Goal: Information Seeking & Learning: Learn about a topic

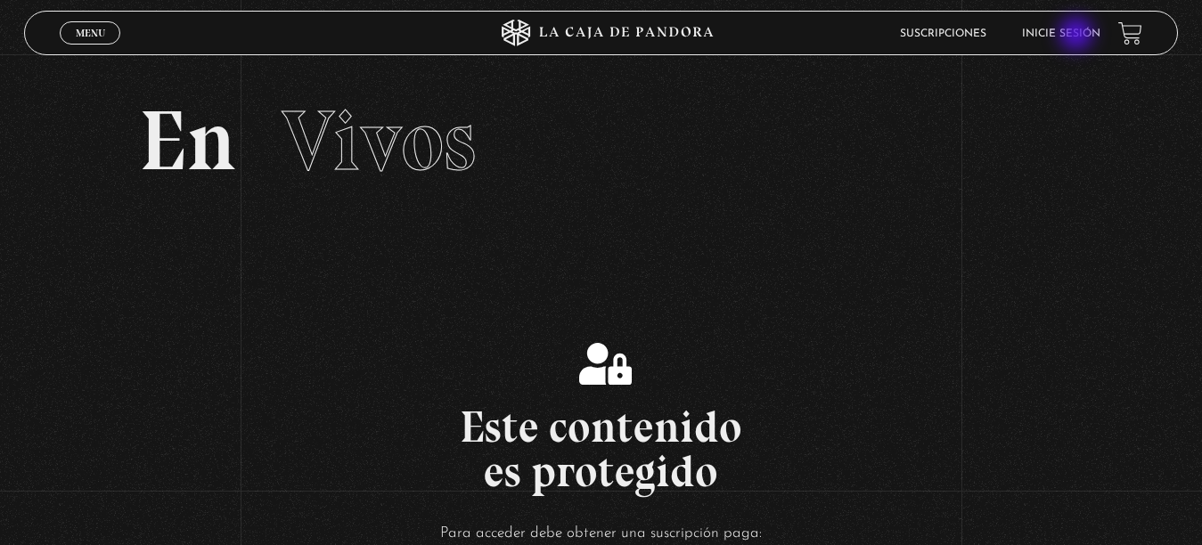
click at [1078, 36] on link "Inicie sesión" at bounding box center [1061, 34] width 78 height 11
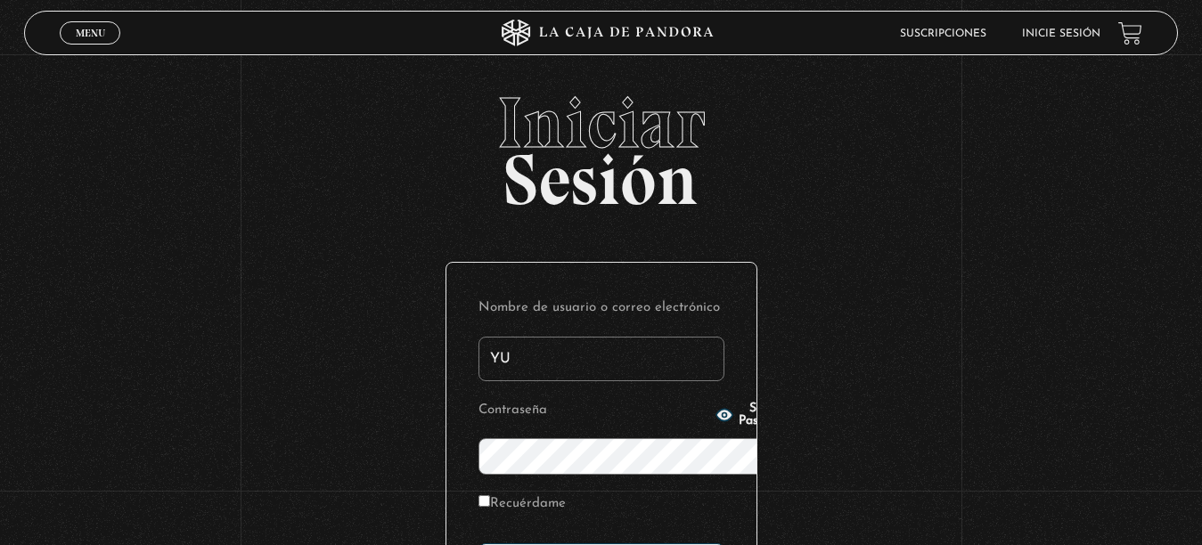
type input "[EMAIL_ADDRESS][DOMAIN_NAME]"
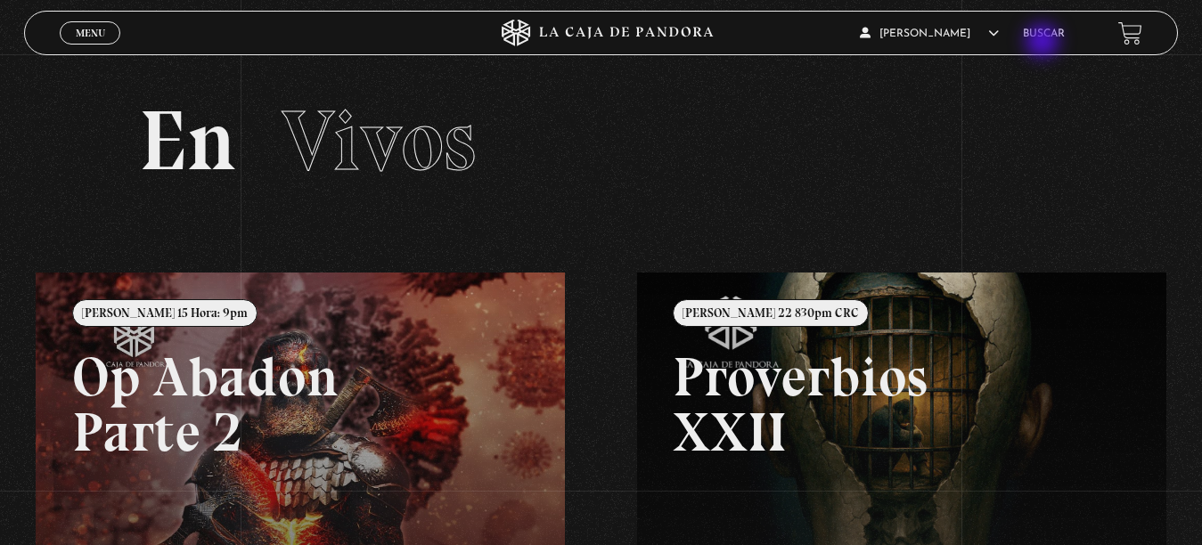
click at [1045, 43] on li "Buscar" at bounding box center [1044, 34] width 42 height 28
click at [1055, 32] on link "Buscar" at bounding box center [1044, 34] width 42 height 11
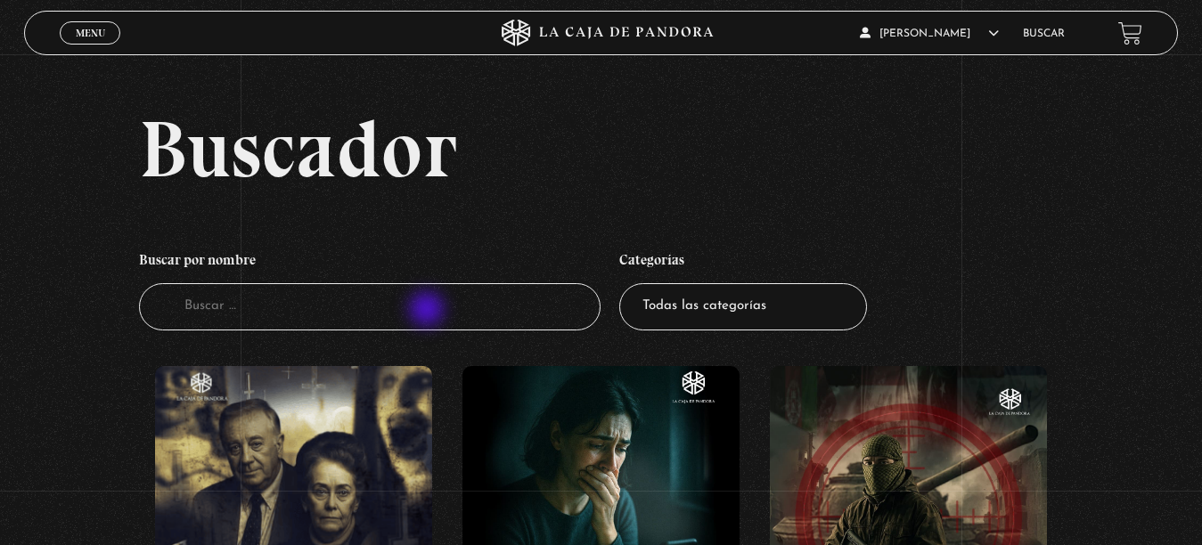
click at [429, 311] on input "Buscador" at bounding box center [370, 306] width 462 height 47
type input "pactos"
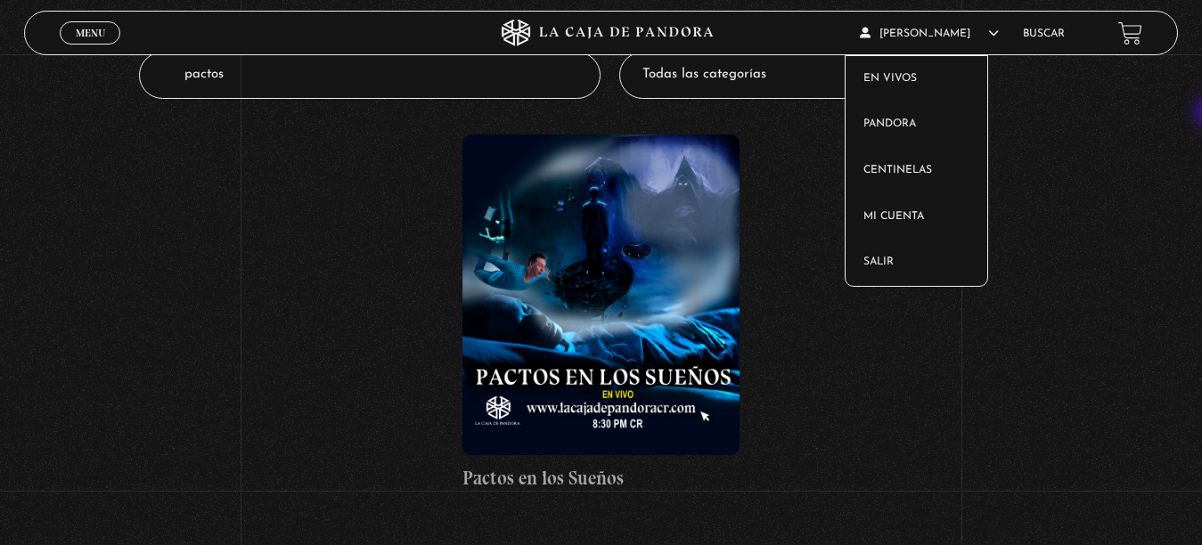
scroll to position [225, 0]
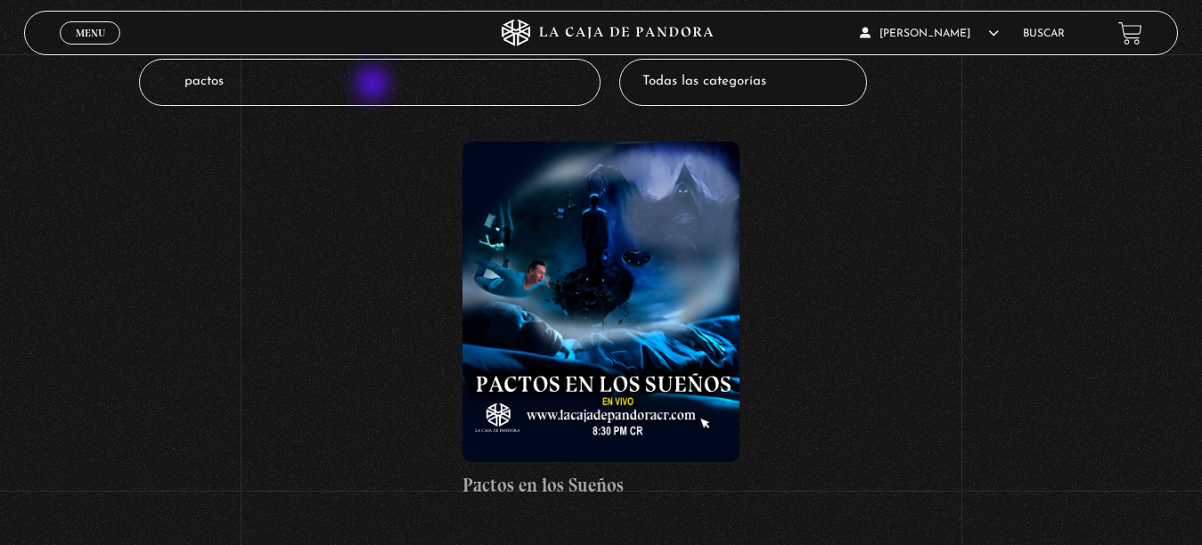
click at [374, 86] on input "pactos" at bounding box center [370, 82] width 462 height 47
type input "pactos con el diablo"
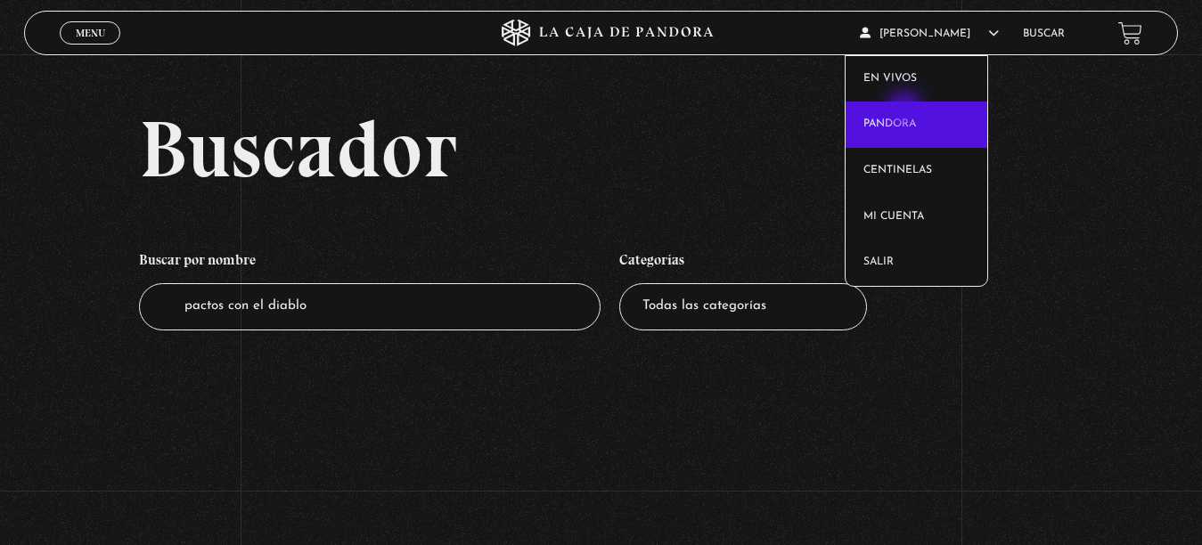
click at [906, 111] on link "Pandora" at bounding box center [917, 125] width 143 height 46
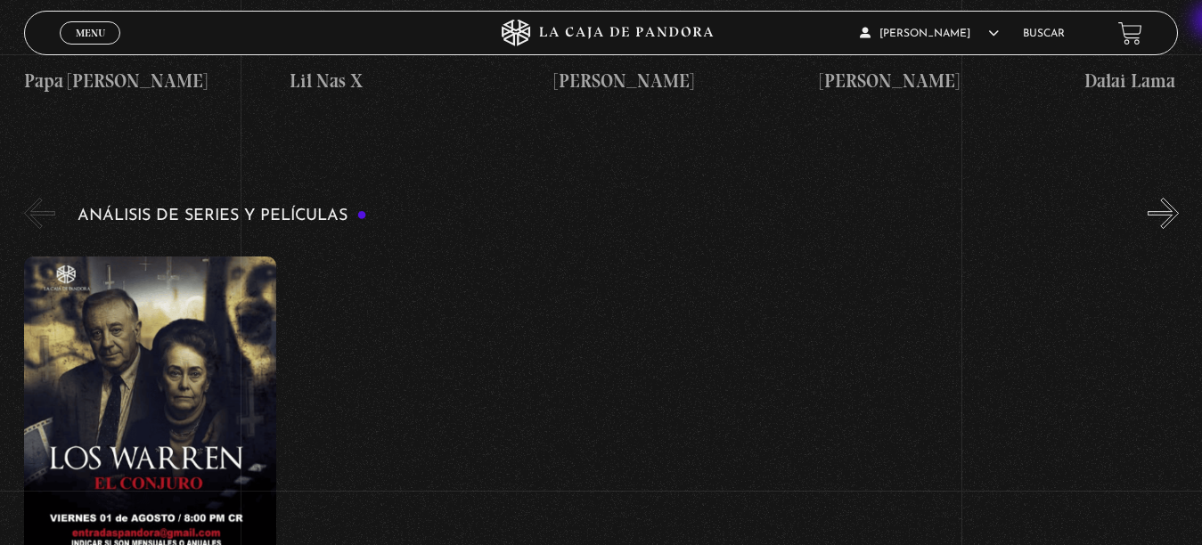
scroll to position [3252, 0]
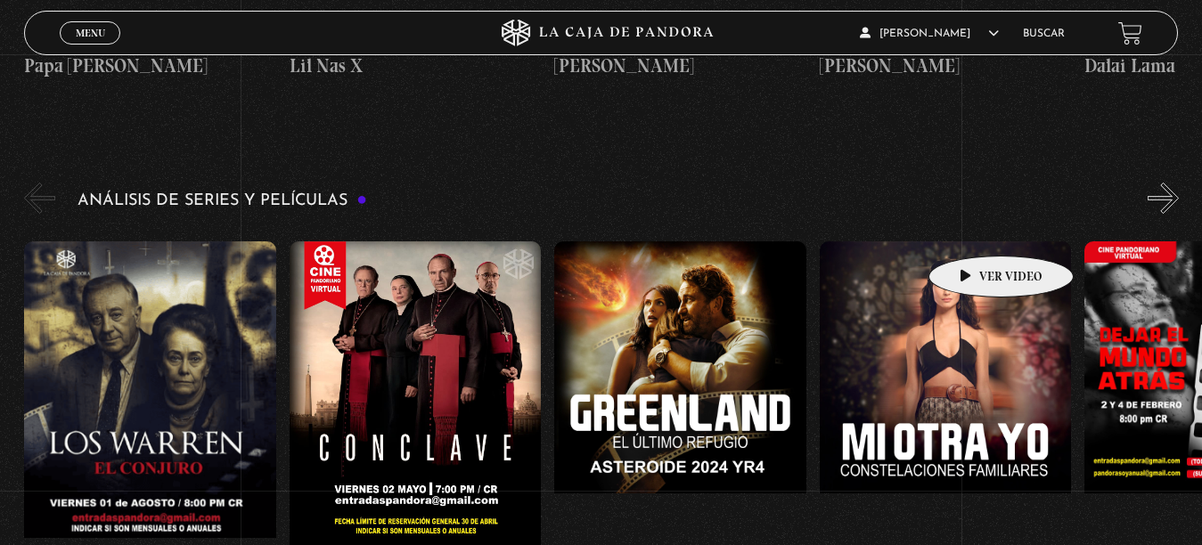
click at [973, 242] on figure at bounding box center [946, 402] width 252 height 321
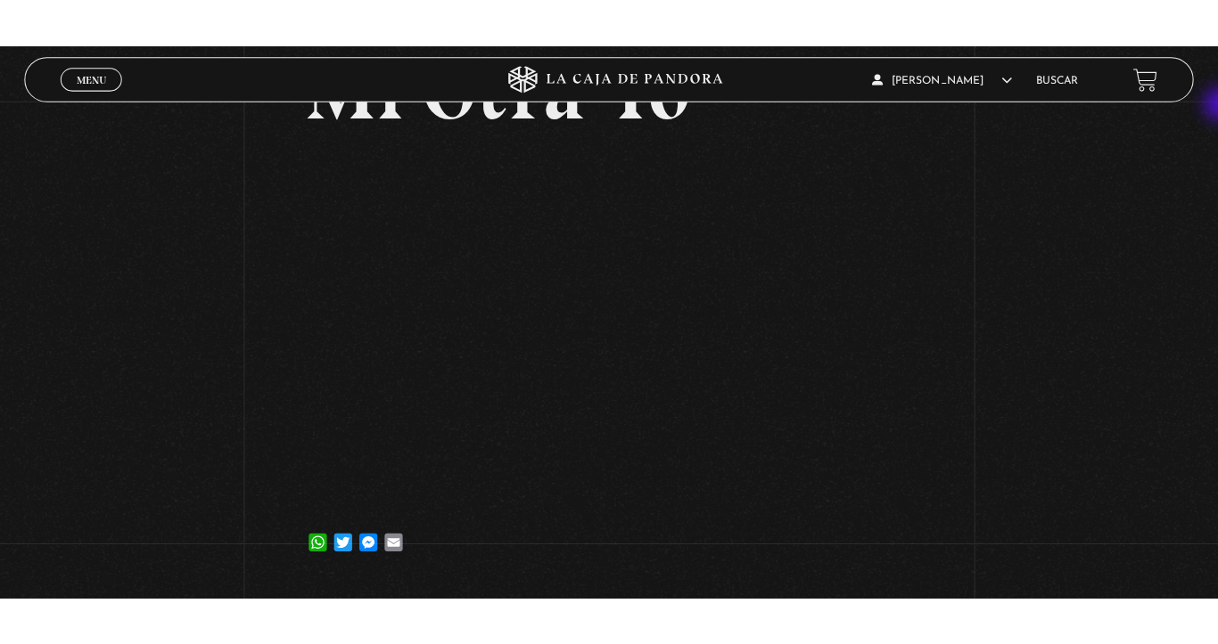
scroll to position [143, 0]
